Goal: Find specific page/section: Find specific page/section

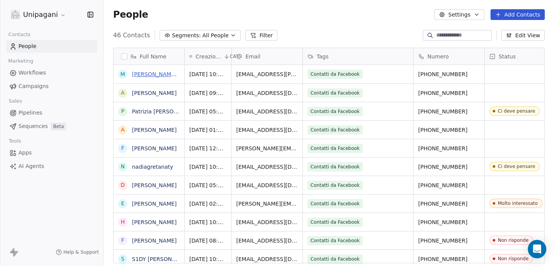
click at [145, 77] on link "[PERSON_NAME] [PERSON_NAME]" at bounding box center [177, 74] width 91 height 6
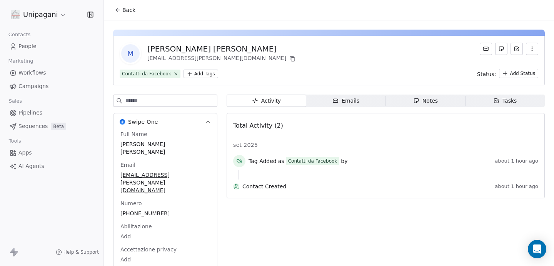
click at [124, 12] on span "Back" at bounding box center [128, 10] width 13 height 8
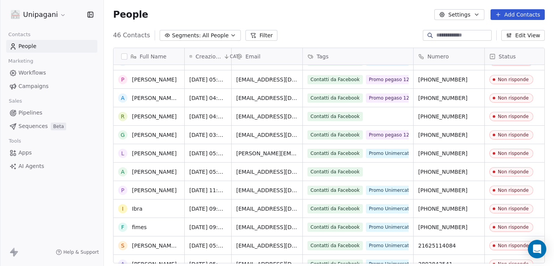
scroll to position [495, 0]
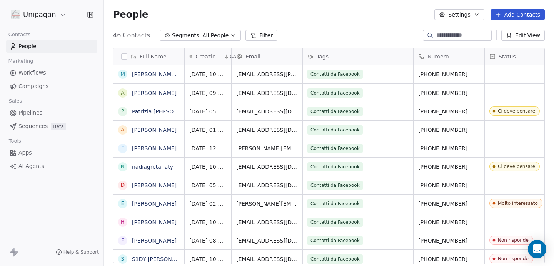
click at [232, 33] on button "Segments: All People" at bounding box center [200, 35] width 81 height 11
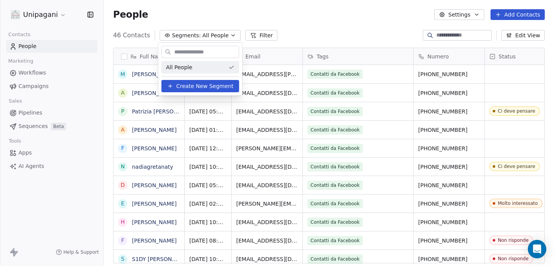
click at [232, 33] on html "Unipagani Contacts People Marketing Workflows Campaigns Sales Pipelines Sequenc…" at bounding box center [277, 133] width 554 height 266
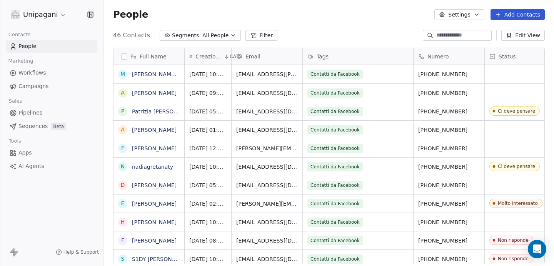
click at [250, 34] on icon at bounding box center [253, 35] width 6 height 6
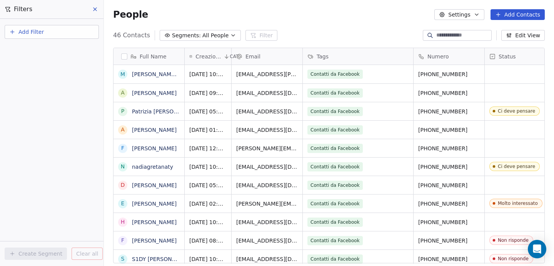
click at [42, 34] on span "Add Filter" at bounding box center [30, 32] width 25 height 8
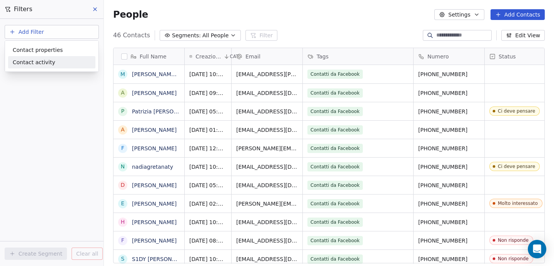
click at [43, 87] on html "Unipagani Contacts People Marketing Workflows Campaigns Sales Pipelines Sequenc…" at bounding box center [277, 133] width 554 height 266
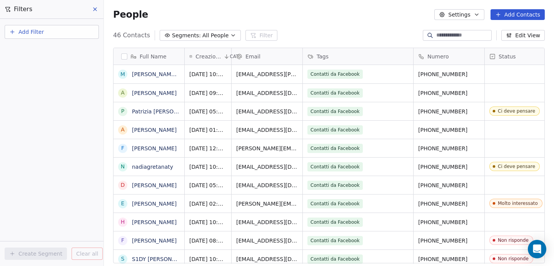
click at [97, 5] on button at bounding box center [96, 9] width 12 height 11
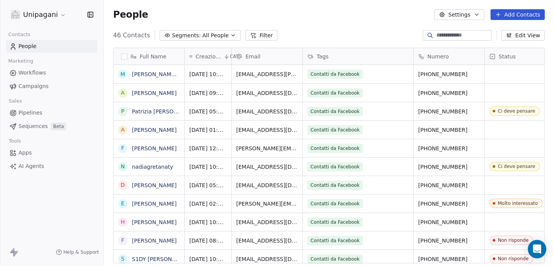
click at [477, 15] on icon "button" at bounding box center [477, 15] width 6 height 6
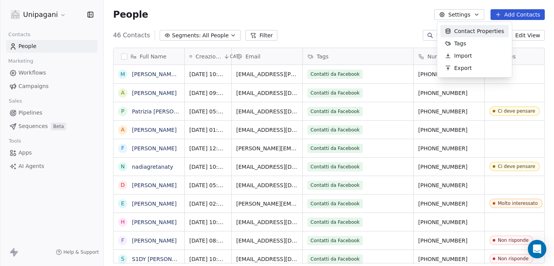
click at [477, 15] on html "Unipagani Contacts People Marketing Workflows Campaigns Sales Pipelines Sequenc…" at bounding box center [277, 133] width 554 height 266
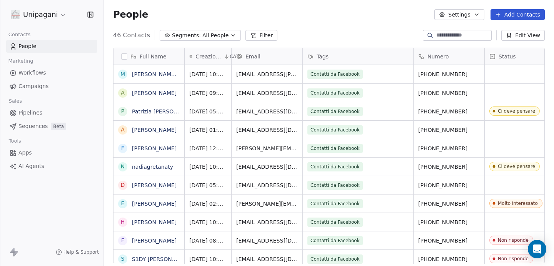
click at [469, 18] on button "Settings" at bounding box center [459, 14] width 50 height 11
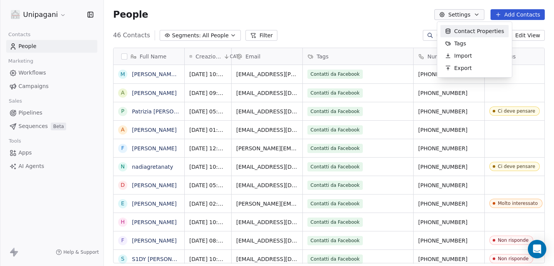
click at [466, 27] on span "Contact Properties" at bounding box center [479, 31] width 50 height 8
